Goal: Download file/media

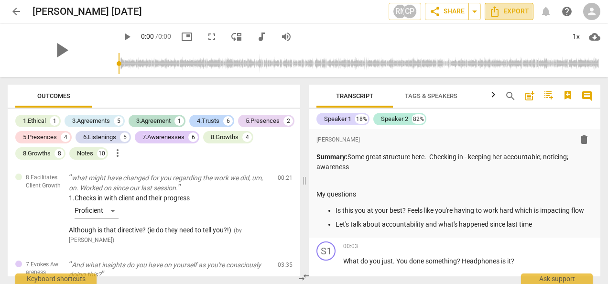
click at [496, 11] on icon "Export" at bounding box center [494, 11] width 11 height 11
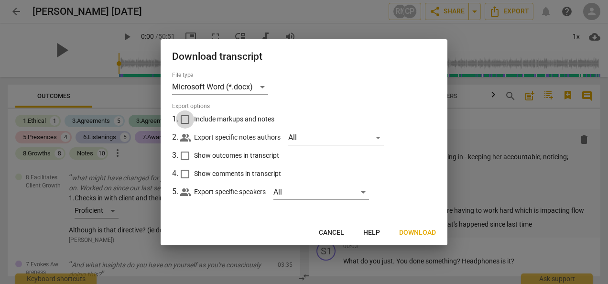
click at [185, 119] on input "Include markups and notes" at bounding box center [185, 119] width 18 height 18
checkbox input "true"
click at [184, 174] on input "Show comments in transcript" at bounding box center [185, 174] width 18 height 18
checkbox input "true"
click at [187, 155] on input "Show outcomes in transcript" at bounding box center [185, 156] width 18 height 18
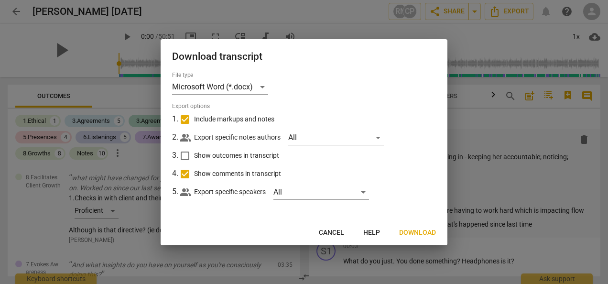
checkbox input "true"
drag, startPoint x: 380, startPoint y: 135, endPoint x: 376, endPoint y: 139, distance: 5.1
click at [376, 139] on div "All" at bounding box center [336, 137] width 96 height 15
click at [305, 138] on input "checkbox" at bounding box center [304, 137] width 23 height 23
checkbox input "true"
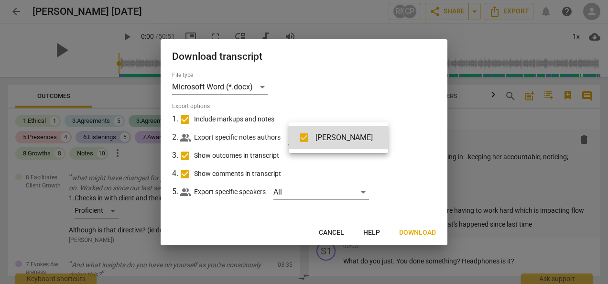
click at [364, 192] on div at bounding box center [304, 142] width 608 height 284
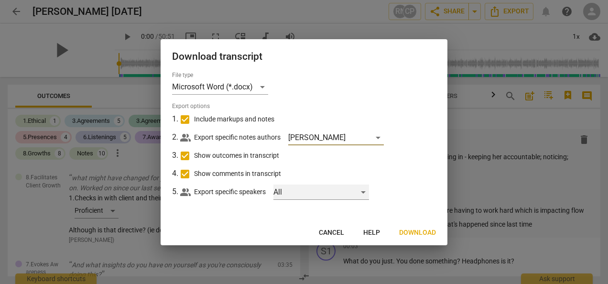
click at [364, 192] on div "All" at bounding box center [322, 192] width 96 height 15
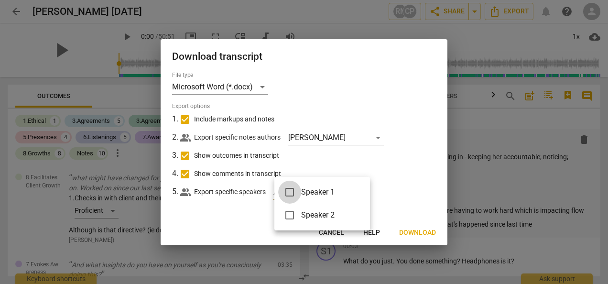
click at [292, 191] on input "checkbox" at bounding box center [289, 192] width 23 height 23
checkbox input "true"
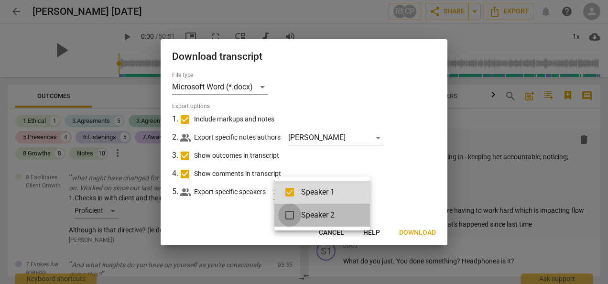
click at [291, 212] on input "checkbox" at bounding box center [289, 215] width 23 height 23
checkbox input "true"
click at [418, 232] on div at bounding box center [304, 142] width 608 height 284
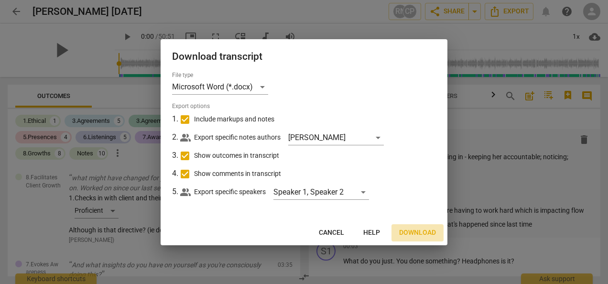
click at [418, 232] on span "Download" at bounding box center [417, 233] width 37 height 10
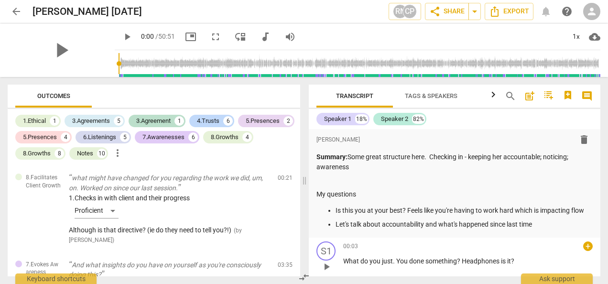
drag, startPoint x: 600, startPoint y: 135, endPoint x: 396, endPoint y: 248, distance: 232.9
click at [396, 248] on div "00:03 + keyboard_arrow_right" at bounding box center [468, 247] width 250 height 10
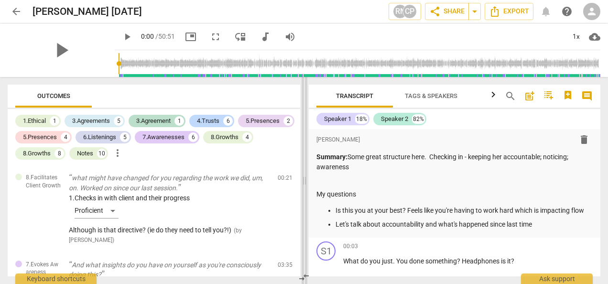
click at [303, 182] on span at bounding box center [305, 180] width 6 height 207
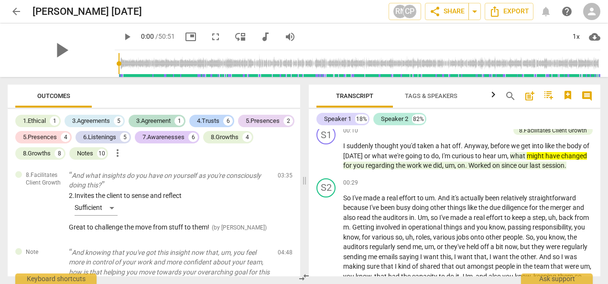
scroll to position [144, 0]
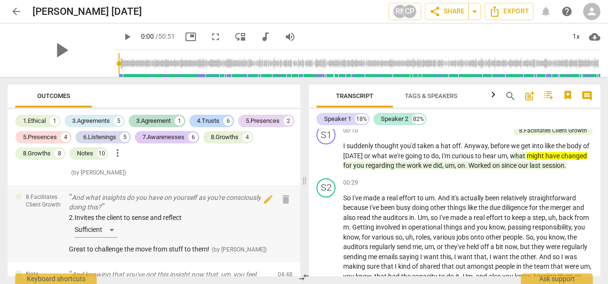
click at [115, 230] on div "2. Invites the client to sense and reflect Sufficient" at bounding box center [169, 227] width 201 height 29
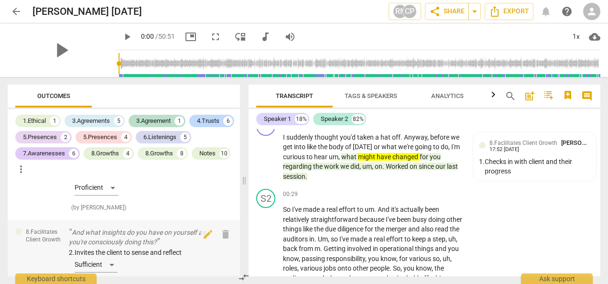
scroll to position [165, 0]
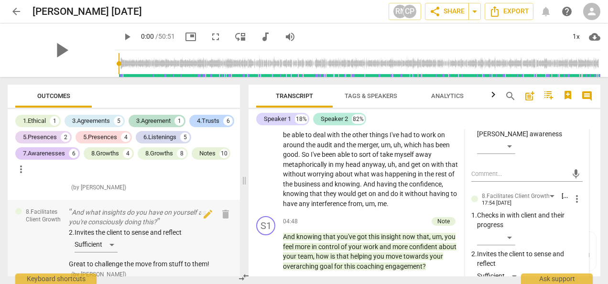
click at [112, 228] on div "And what insights do you have on yourself as you're consciously doing this? 2. …" at bounding box center [139, 244] width 141 height 72
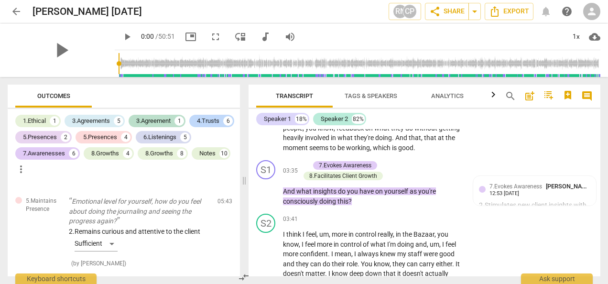
scroll to position [480, 0]
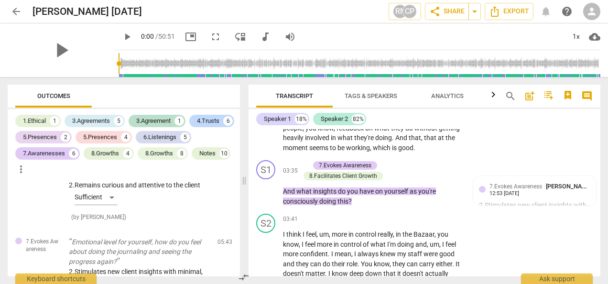
click at [377, 96] on span "Tags & Speakers" at bounding box center [371, 95] width 53 height 7
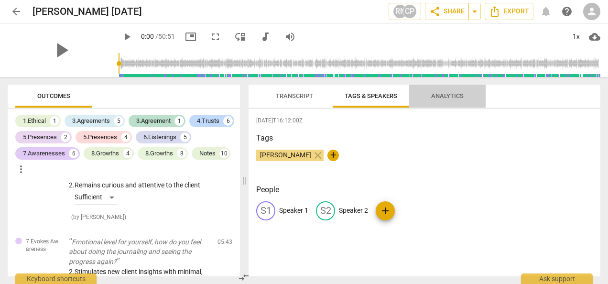
click at [452, 96] on span "Analytics" at bounding box center [447, 95] width 33 height 7
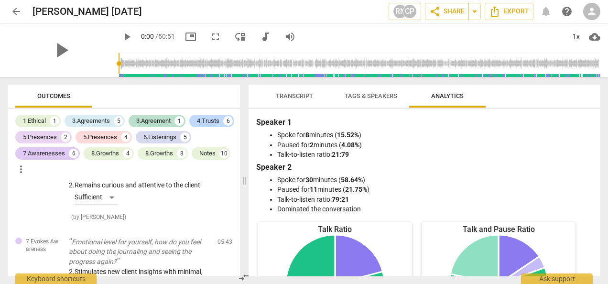
drag, startPoint x: 600, startPoint y: 143, endPoint x: 399, endPoint y: 173, distance: 203.2
click at [399, 173] on div "Speaker 1 Spoke for 8 minutes ( 15.52% ) Paused for 2 minutes ( 4.08% ) Talk-to…" at bounding box center [424, 166] width 337 height 98
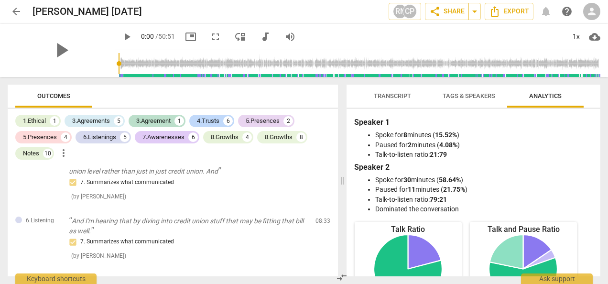
scroll to position [436, 0]
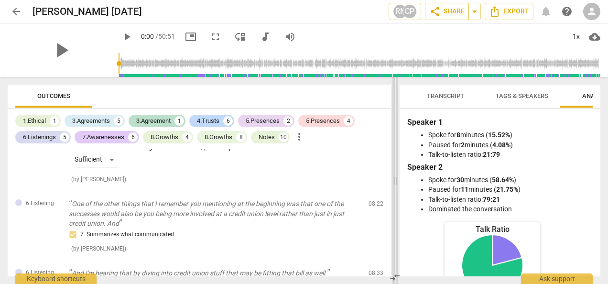
drag, startPoint x: 245, startPoint y: 185, endPoint x: 397, endPoint y: 202, distance: 152.5
click at [397, 202] on span at bounding box center [396, 180] width 6 height 207
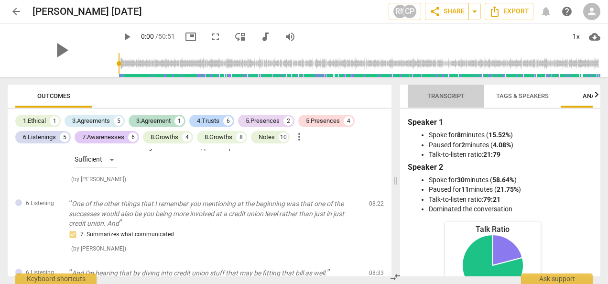
click at [446, 93] on span "Transcript" at bounding box center [446, 95] width 37 height 7
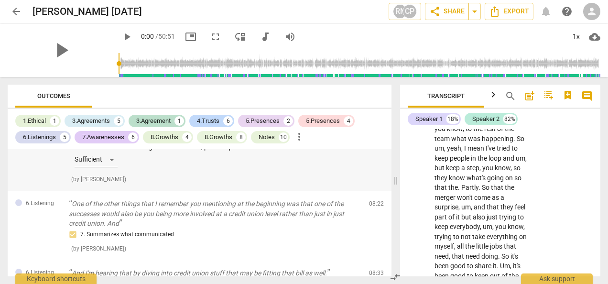
drag, startPoint x: 388, startPoint y: 171, endPoint x: 388, endPoint y: 161, distance: 9.6
click at [388, 161] on div "7.Evokes Awareness Emotional level for yourself, how do you feel about doing th…" at bounding box center [200, 152] width 384 height 77
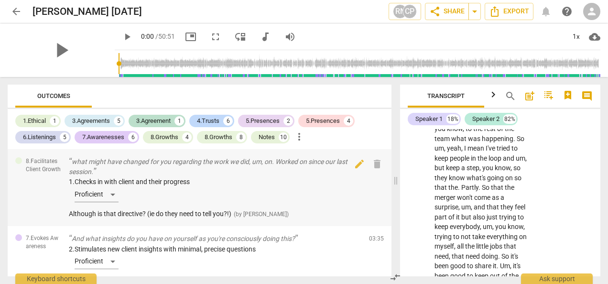
click at [114, 195] on div "1. Checks in with client and their progress Proficient" at bounding box center [215, 191] width 293 height 29
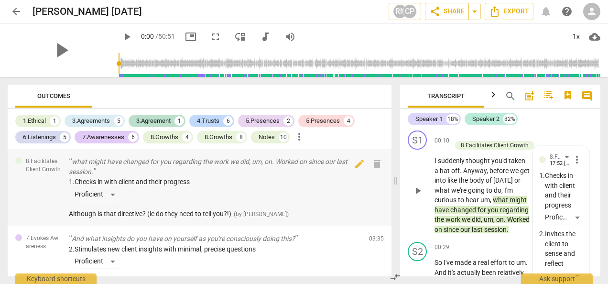
scroll to position [221, 0]
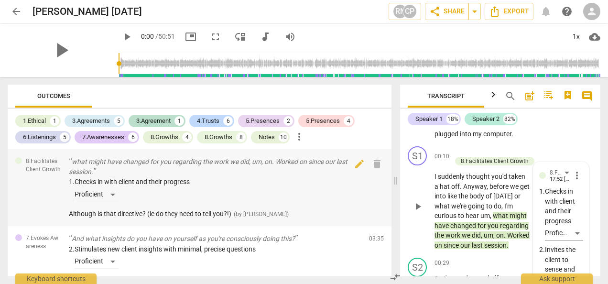
click at [113, 193] on div "1. Checks in with client and their progress Proficient" at bounding box center [215, 191] width 293 height 29
click at [114, 262] on div "2. Stimulates new client insights with minimal, precise questions Proficient" at bounding box center [215, 258] width 293 height 29
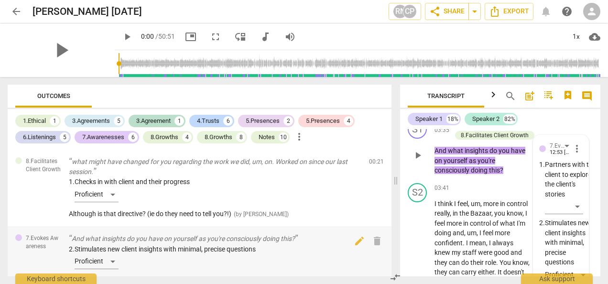
scroll to position [1248, 0]
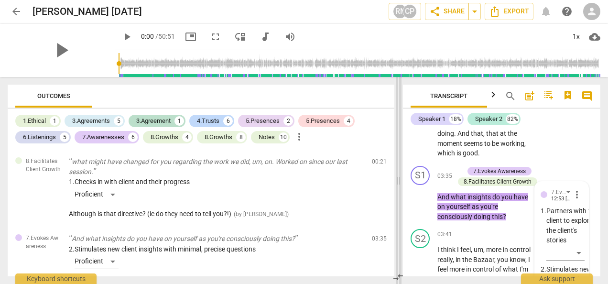
drag, startPoint x: 397, startPoint y: 181, endPoint x: 400, endPoint y: 191, distance: 10.9
click at [400, 191] on span at bounding box center [399, 180] width 6 height 207
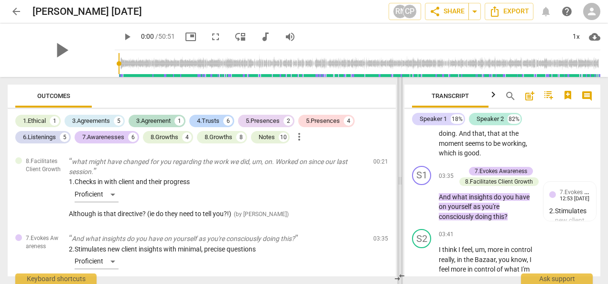
scroll to position [1258, 0]
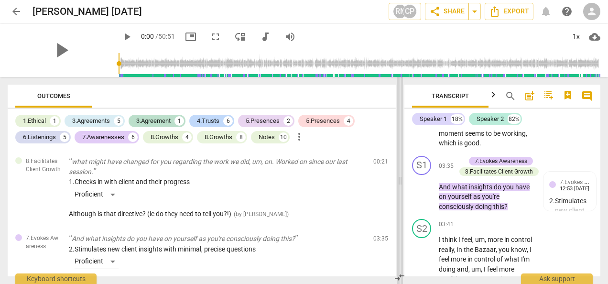
drag, startPoint x: 399, startPoint y: 179, endPoint x: 401, endPoint y: 186, distance: 7.3
click at [401, 186] on span at bounding box center [400, 180] width 6 height 207
click at [350, 214] on div "1. Checks in with client and their progress Proficient Although is that directi…" at bounding box center [217, 198] width 297 height 42
drag, startPoint x: 598, startPoint y: 142, endPoint x: 374, endPoint y: 195, distance: 230.2
click at [374, 195] on div "8.Facilitates Client Growth what might have changed for you regarding the work …" at bounding box center [202, 187] width 388 height 77
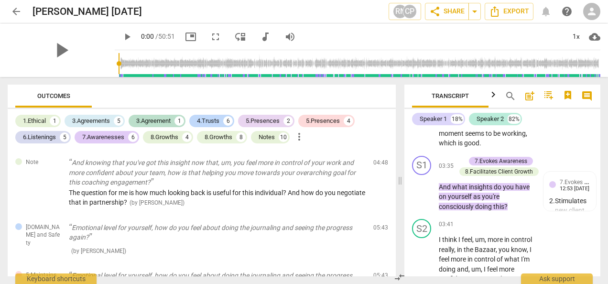
scroll to position [230, 0]
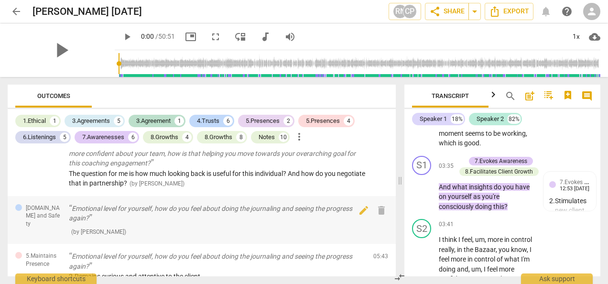
drag, startPoint x: 356, startPoint y: 206, endPoint x: 336, endPoint y: 200, distance: 20.9
click at [336, 200] on div "[DOMAIN_NAME] and Safety Emotional level for yourself, how do you feel about do…" at bounding box center [202, 220] width 388 height 48
click at [336, 206] on p "Emotional level for yourself, how do you feel about doing the journaling and se…" at bounding box center [217, 214] width 297 height 20
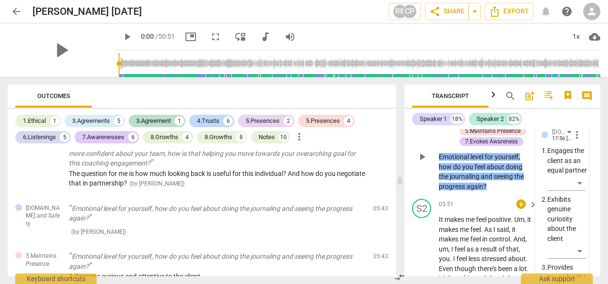
scroll to position [2053, 0]
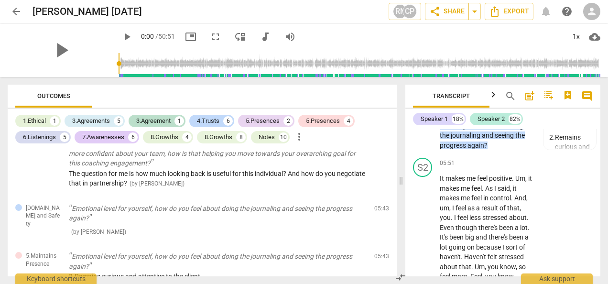
scroll to position [2159, 0]
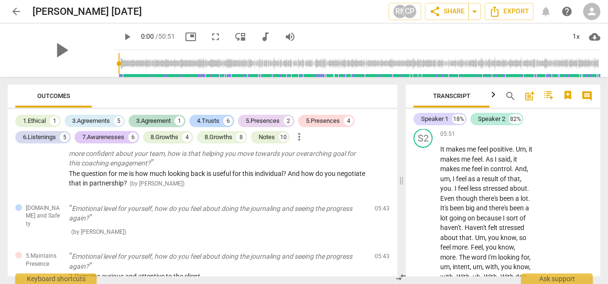
click at [404, 187] on span at bounding box center [402, 180] width 6 height 207
click at [402, 274] on span "compare_arrows" at bounding box center [401, 277] width 11 height 11
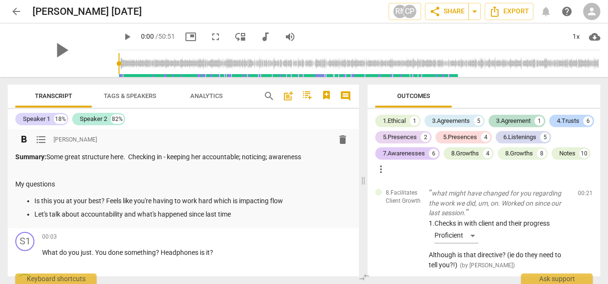
drag, startPoint x: 402, startPoint y: 274, endPoint x: 291, endPoint y: 192, distance: 137.6
click at [291, 192] on div "Summary: Some great structure here. Checking in - keeping her accountable; noti…" at bounding box center [183, 185] width 336 height 67
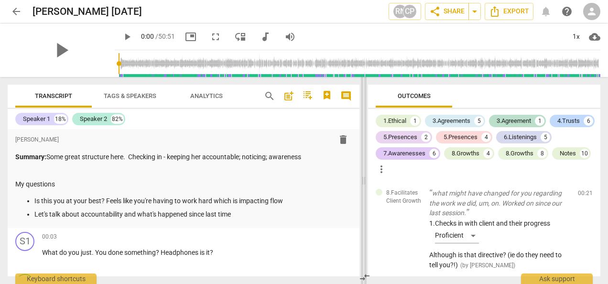
drag, startPoint x: 363, startPoint y: 182, endPoint x: 364, endPoint y: 189, distance: 7.2
click at [364, 189] on span at bounding box center [364, 180] width 6 height 207
click at [345, 251] on div "S1 play_arrow pause 00:03 + keyboard_arrow_right What do you just . You done so…" at bounding box center [184, 249] width 353 height 42
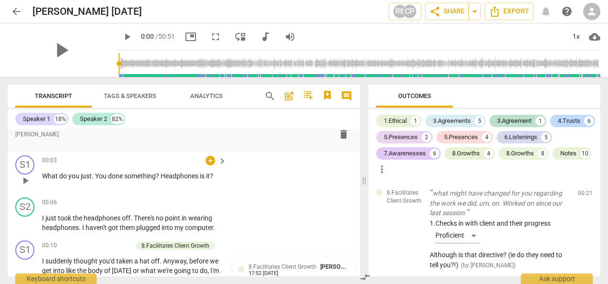
scroll to position [96, 0]
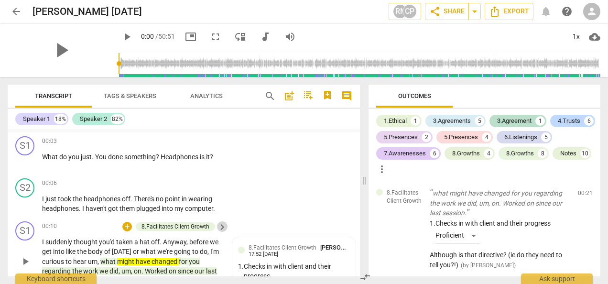
click at [220, 226] on span "keyboard_arrow_right" at bounding box center [222, 226] width 11 height 11
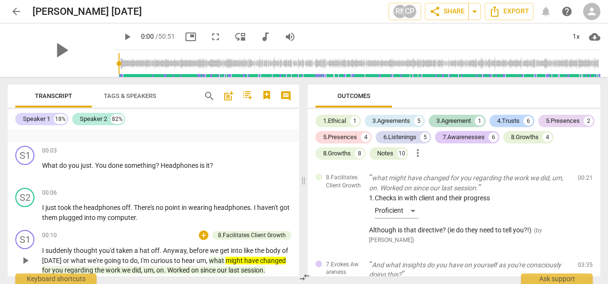
click at [220, 226] on div "S1 play_arrow pause 00:10 + 8.Facilitates Client Growth keyboard_arrow_right I …" at bounding box center [154, 252] width 292 height 53
click at [231, 95] on span "post_add" at bounding box center [228, 95] width 11 height 11
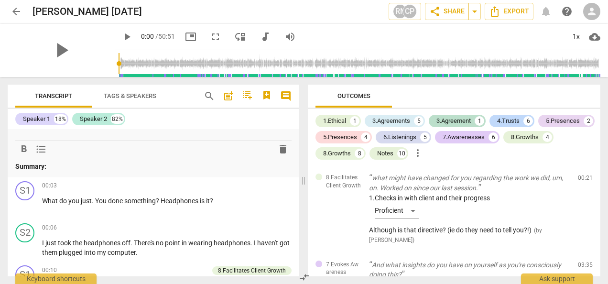
click at [246, 94] on icon "button" at bounding box center [246, 94] width 7 height 3
click at [185, 162] on div at bounding box center [304, 142] width 608 height 284
click at [268, 95] on icon "button" at bounding box center [267, 95] width 7 height 9
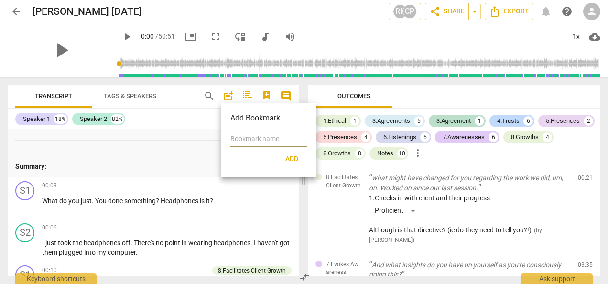
click at [265, 210] on div at bounding box center [304, 142] width 608 height 284
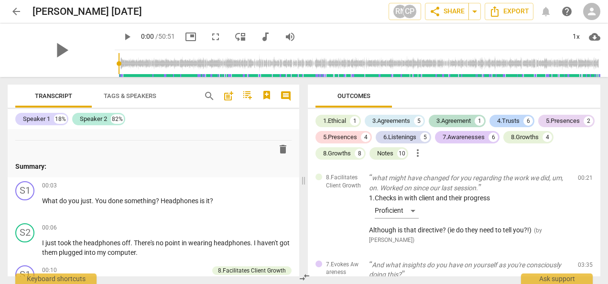
click at [288, 94] on span "comment" at bounding box center [285, 95] width 11 height 11
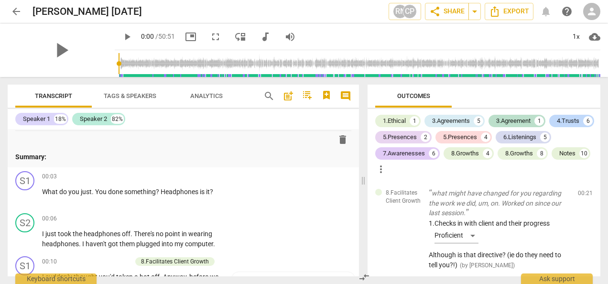
scroll to position [86, 0]
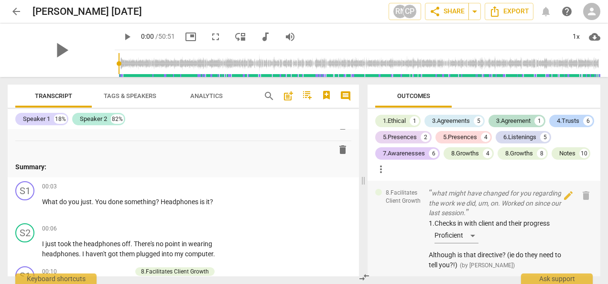
drag, startPoint x: 434, startPoint y: 229, endPoint x: 395, endPoint y: 251, distance: 45.4
drag, startPoint x: 395, startPoint y: 251, endPoint x: 310, endPoint y: 241, distance: 84.7
click at [310, 241] on div "S2 play_arrow pause 00:06 + keyboard_arrow_right I just took the headphones off…" at bounding box center [184, 241] width 352 height 43
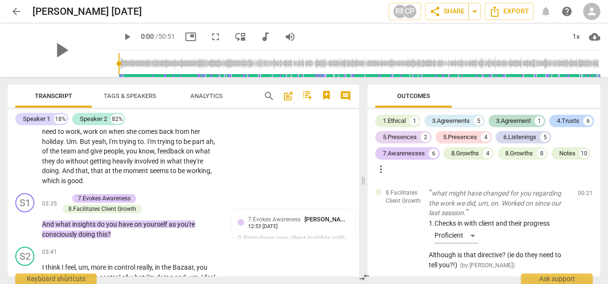
scroll to position [717, 0]
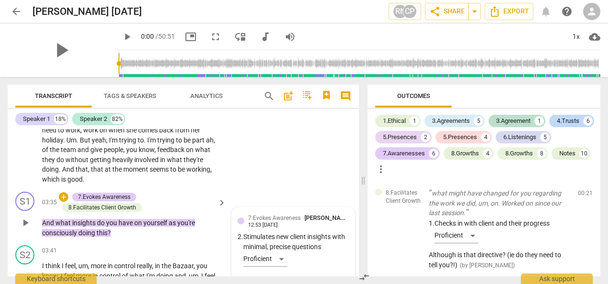
click at [281, 270] on div "7.Evokes Awareness [PERSON_NAME] 12:53 [DATE] 2. Stimulates new client insights…" at bounding box center [293, 244] width 111 height 62
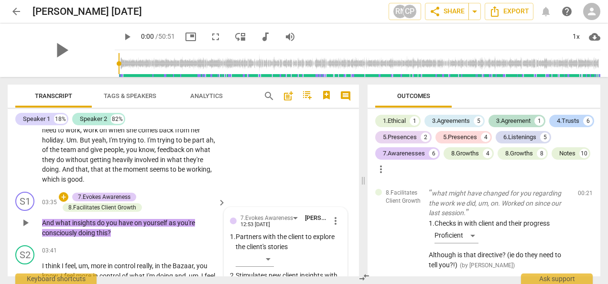
scroll to position [927, 0]
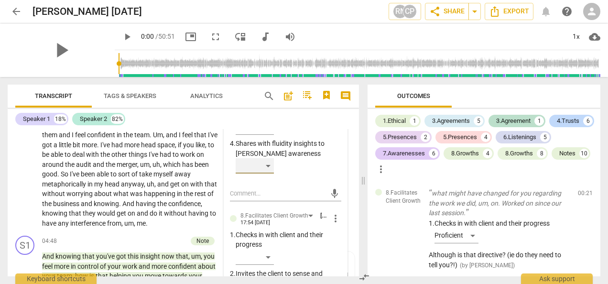
click at [267, 174] on div "​" at bounding box center [255, 165] width 38 height 15
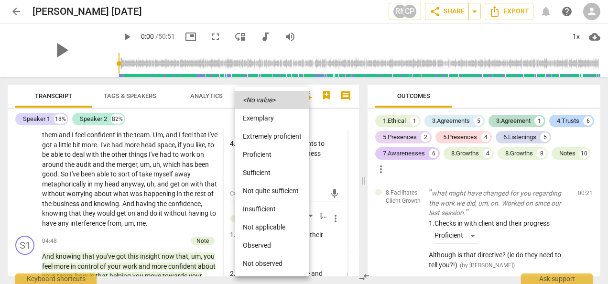
click at [331, 171] on div at bounding box center [304, 142] width 608 height 284
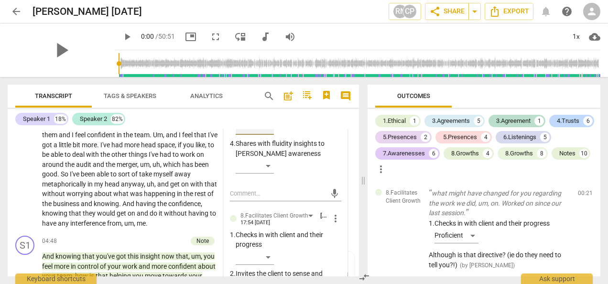
click at [270, 135] on div "​" at bounding box center [255, 127] width 38 height 15
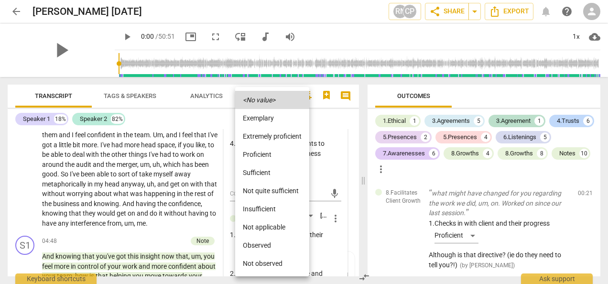
click at [323, 183] on div at bounding box center [304, 142] width 608 height 284
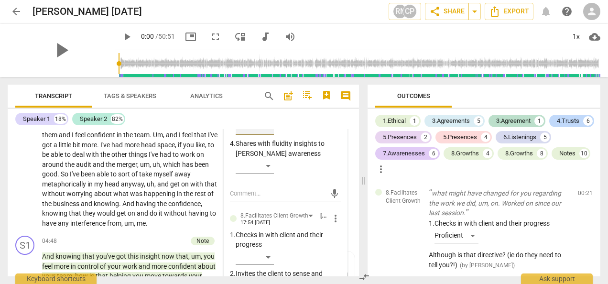
click at [269, 135] on div "​" at bounding box center [255, 127] width 38 height 15
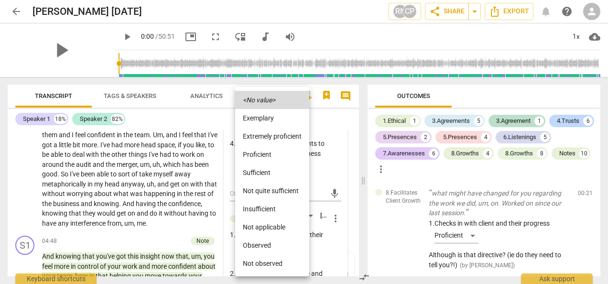
click at [323, 173] on div at bounding box center [304, 142] width 608 height 284
drag, startPoint x: 352, startPoint y: 255, endPoint x: 188, endPoint y: 239, distance: 164.4
click at [188, 239] on div at bounding box center [304, 142] width 608 height 284
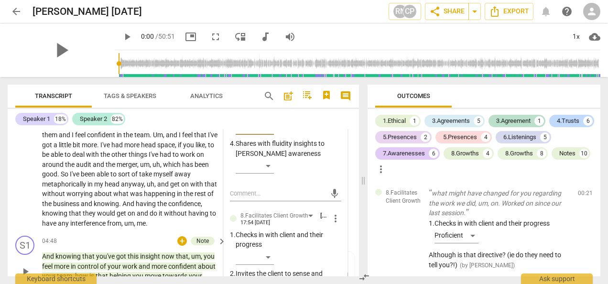
click at [350, 253] on div "S1 play_arrow pause 04:48 + Note keyboard_arrow_right And knowing that you've g…" at bounding box center [184, 263] width 352 height 63
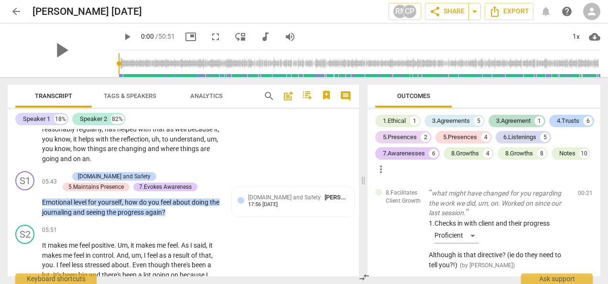
scroll to position [1194, 0]
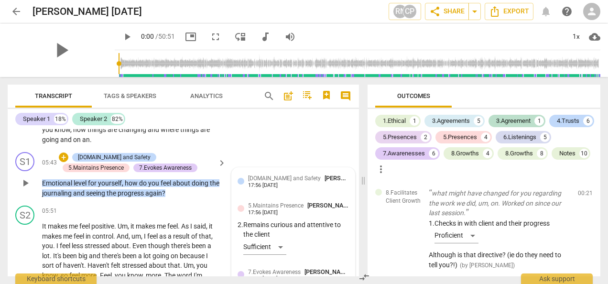
click at [278, 256] on div "5.Maintains Presence [PERSON_NAME] 17:56 [DATE] 2. Remains curious and attentiv…" at bounding box center [293, 232] width 111 height 62
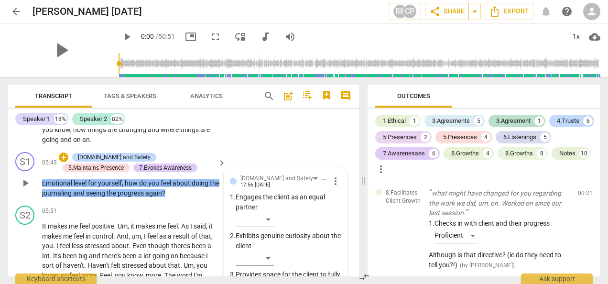
scroll to position [1364, 0]
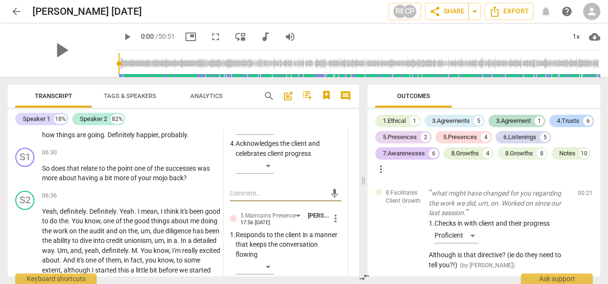
click at [334, 224] on span "more_vert" at bounding box center [335, 218] width 11 height 11
click at [323, 228] on div at bounding box center [304, 142] width 608 height 284
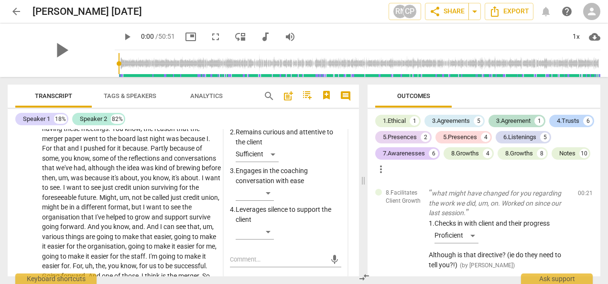
scroll to position [1517, 0]
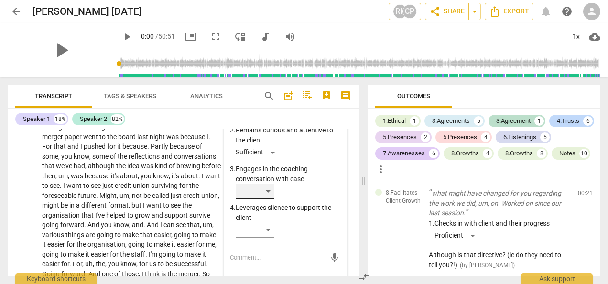
click at [266, 199] on div "​" at bounding box center [255, 191] width 38 height 15
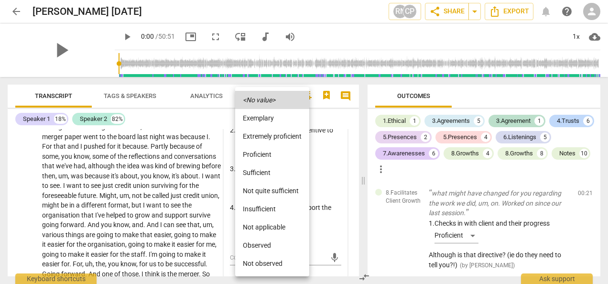
click at [324, 184] on div at bounding box center [304, 142] width 608 height 284
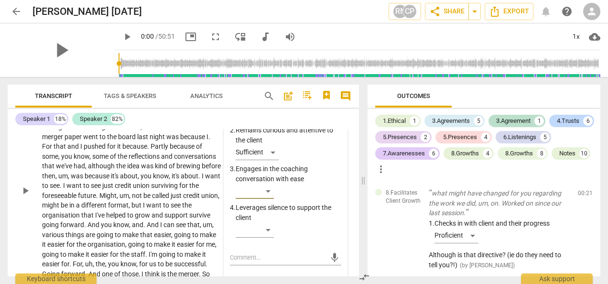
click at [205, 160] on span "conversations" at bounding box center [195, 157] width 42 height 8
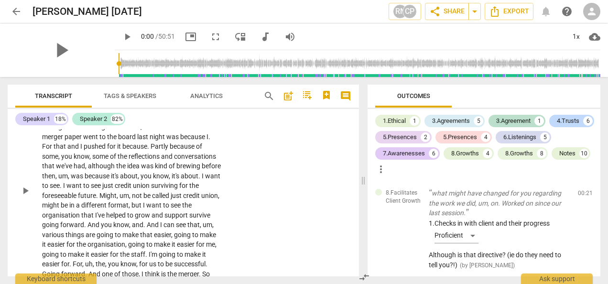
click at [266, 210] on div "S2 play_arrow pause 06:36 + keyboard_arrow_right Yeah , definitely . Definitely…" at bounding box center [184, 183] width 352 height 298
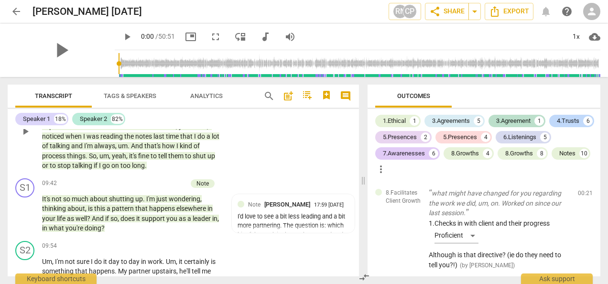
scroll to position [2149, 0]
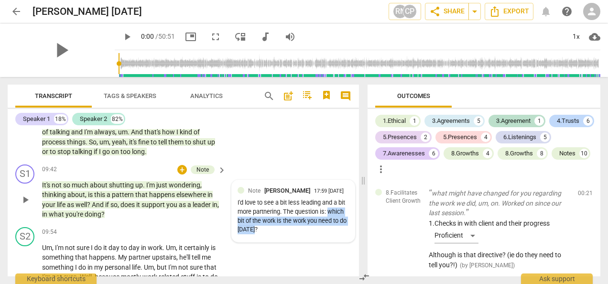
drag, startPoint x: 328, startPoint y: 220, endPoint x: 333, endPoint y: 239, distance: 20.0
click at [333, 234] on div "I'd love to see a bit less leading and a bit more partnering. The question is: …" at bounding box center [293, 217] width 111 height 36
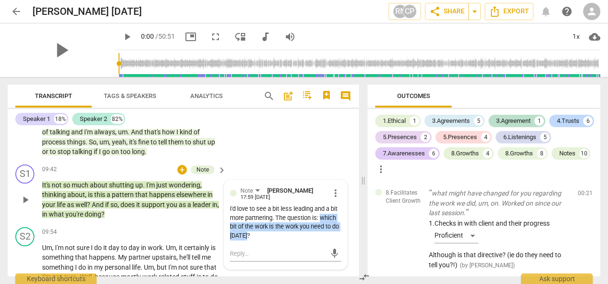
copy div "which bit of the work is the work you need to do [DATE]?"
click at [320, 161] on div "S2 play_arrow pause 09:12 + Note keyboard_arrow_right Um , I guess I will talk …" at bounding box center [184, 110] width 352 height 102
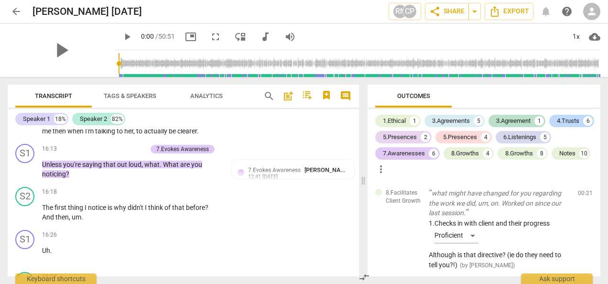
scroll to position [3660, 0]
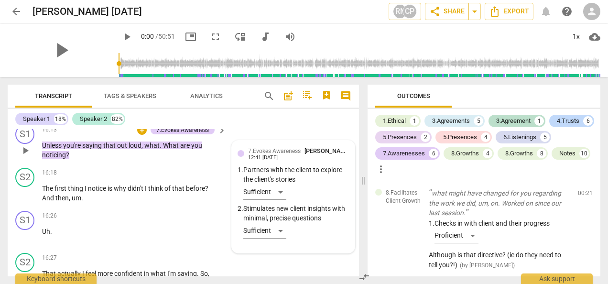
click at [279, 239] on div "7.Evokes Awareness [PERSON_NAME] 12:41 [DATE] 1. Partners with the client to ex…" at bounding box center [293, 196] width 111 height 101
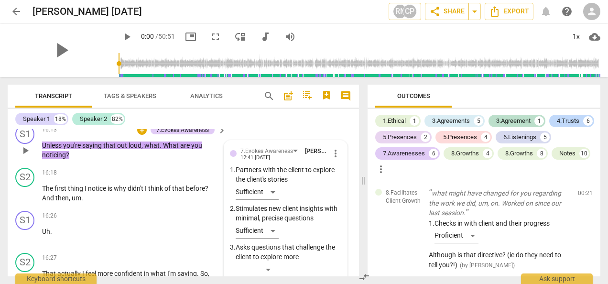
scroll to position [3803, 0]
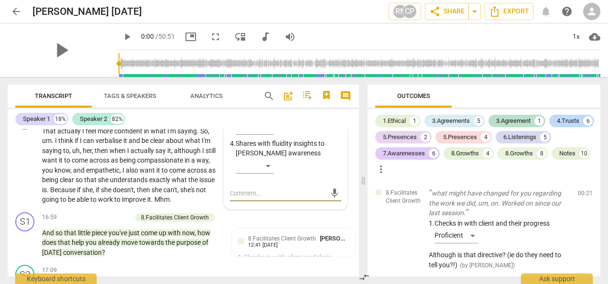
click at [298, 182] on div "7.Evokes Awareness [PERSON_NAME] 12:41 [DATE] more_vert 1. Partners with the cl…" at bounding box center [285, 93] width 111 height 178
click at [110, 223] on div "16:59 + 8.Facilitates Client Growth keyboard_arrow_right" at bounding box center [134, 217] width 185 height 11
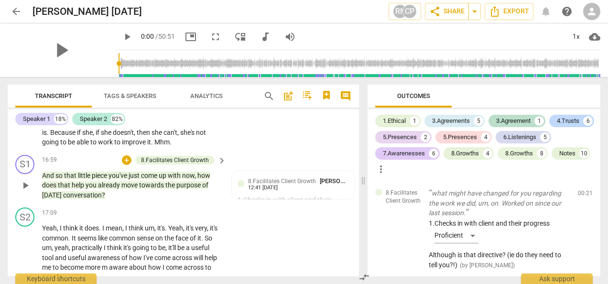
scroll to position [3879, 0]
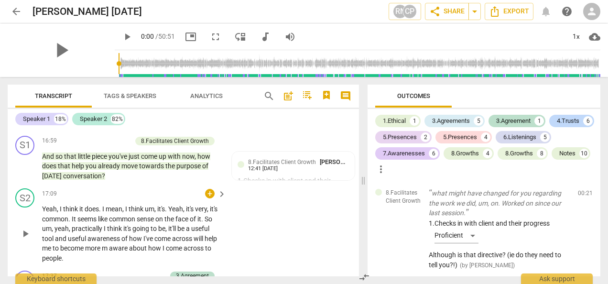
click at [207, 196] on div "S2 play_arrow pause 17:09 + keyboard_arrow_right Yeah , I think it does . I mea…" at bounding box center [184, 226] width 352 height 82
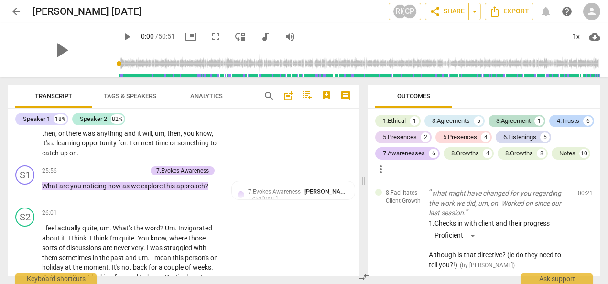
scroll to position [5831, 0]
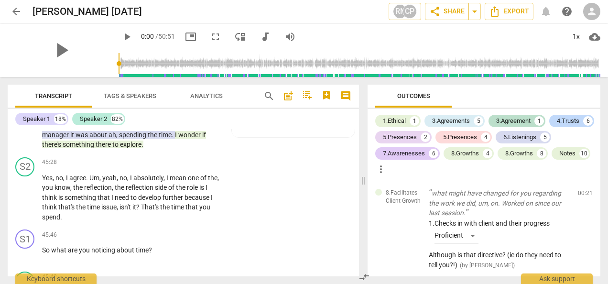
scroll to position [9925, 0]
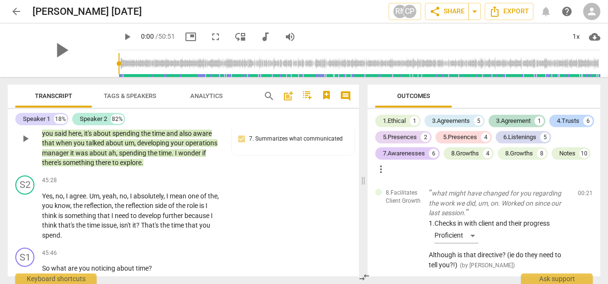
click at [206, 103] on div "Note" at bounding box center [203, 98] width 12 height 9
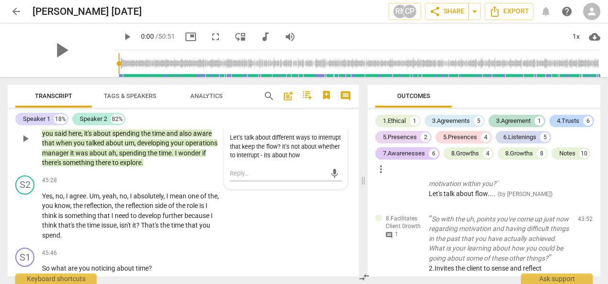
scroll to position [3732, 0]
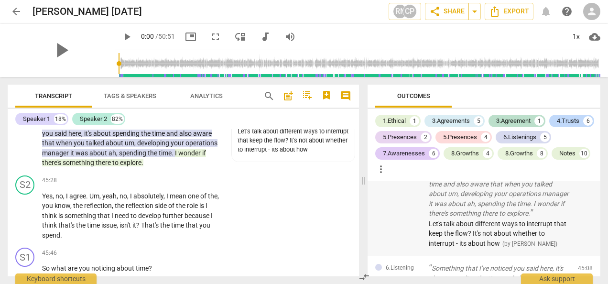
drag, startPoint x: 599, startPoint y: 261, endPoint x: 572, endPoint y: 264, distance: 27.5
drag, startPoint x: 572, startPoint y: 264, endPoint x: 418, endPoint y: 255, distance: 154.8
click at [418, 255] on div "Note May I just stop you there a moment, [PERSON_NAME]? Back. Something that I'…" at bounding box center [484, 199] width 233 height 114
click at [121, 34] on span "pause" at bounding box center [126, 36] width 11 height 11
type input "7"
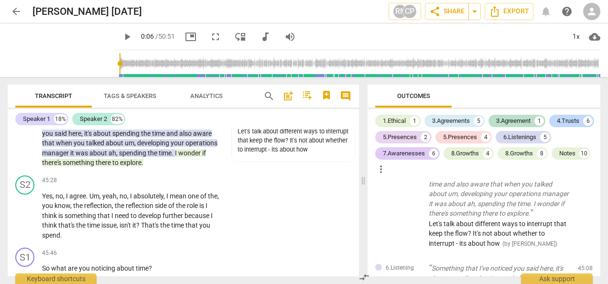
click at [119, 28] on button "play_arrow" at bounding box center [127, 36] width 17 height 17
click at [121, 35] on span "pause" at bounding box center [126, 36] width 11 height 11
type input "9"
click at [309, 243] on div "S2 play_arrow pause 45:28 + keyboard_arrow_right Yes , no , I agree . Um , yeah…" at bounding box center [184, 208] width 352 height 73
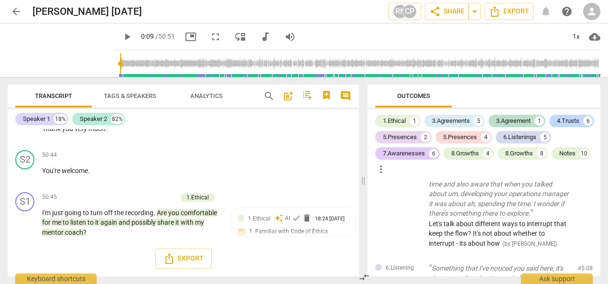
scroll to position [11660, 0]
